Goal: Navigation & Orientation: Find specific page/section

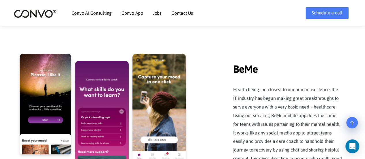
scroll to position [1172, 0]
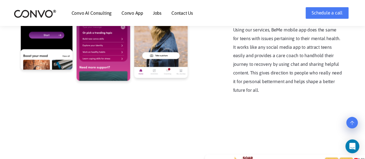
click at [156, 13] on link "Jobs" at bounding box center [157, 13] width 9 height 5
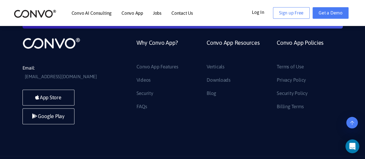
scroll to position [758, 0]
